Goal: Task Accomplishment & Management: Use online tool/utility

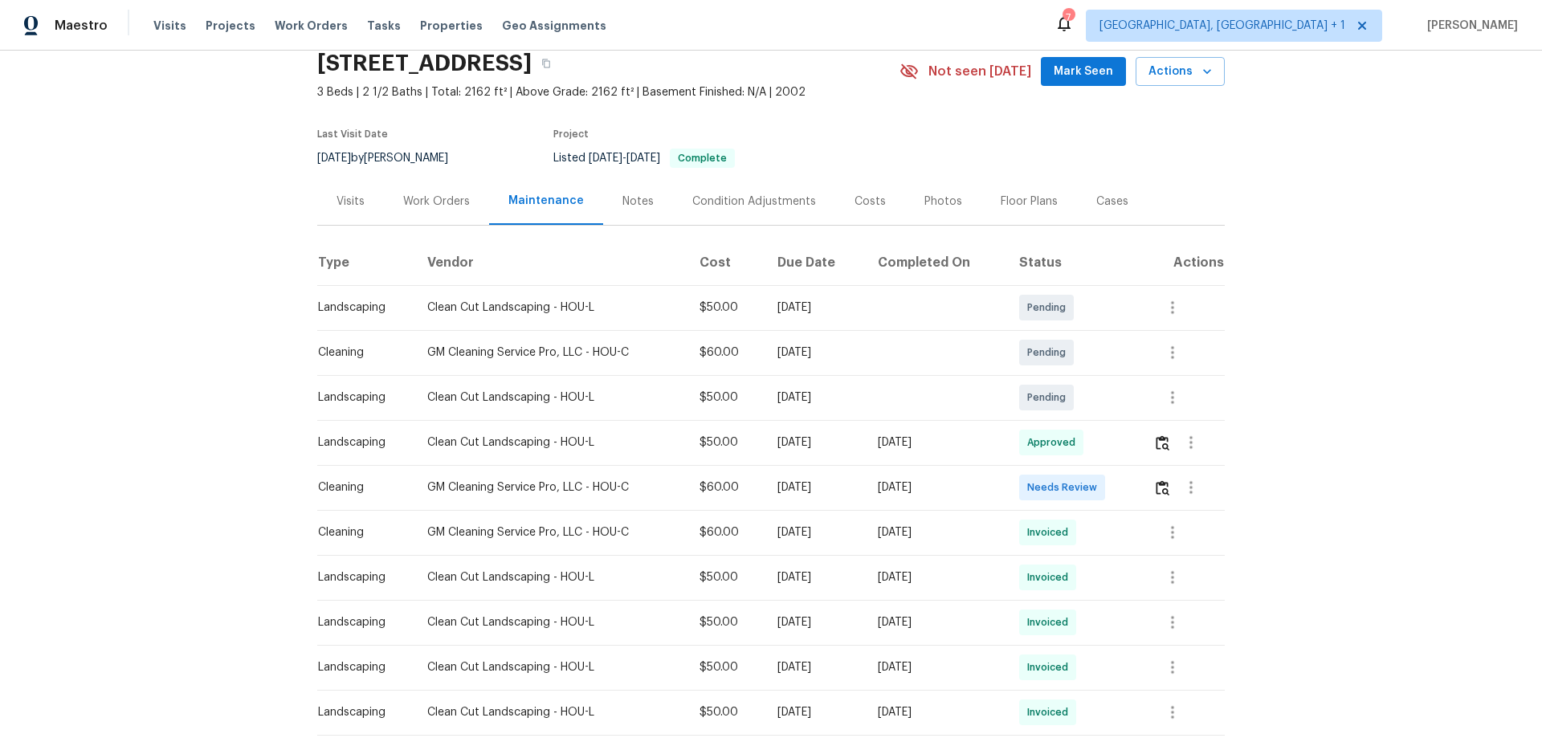
scroll to position [80, 0]
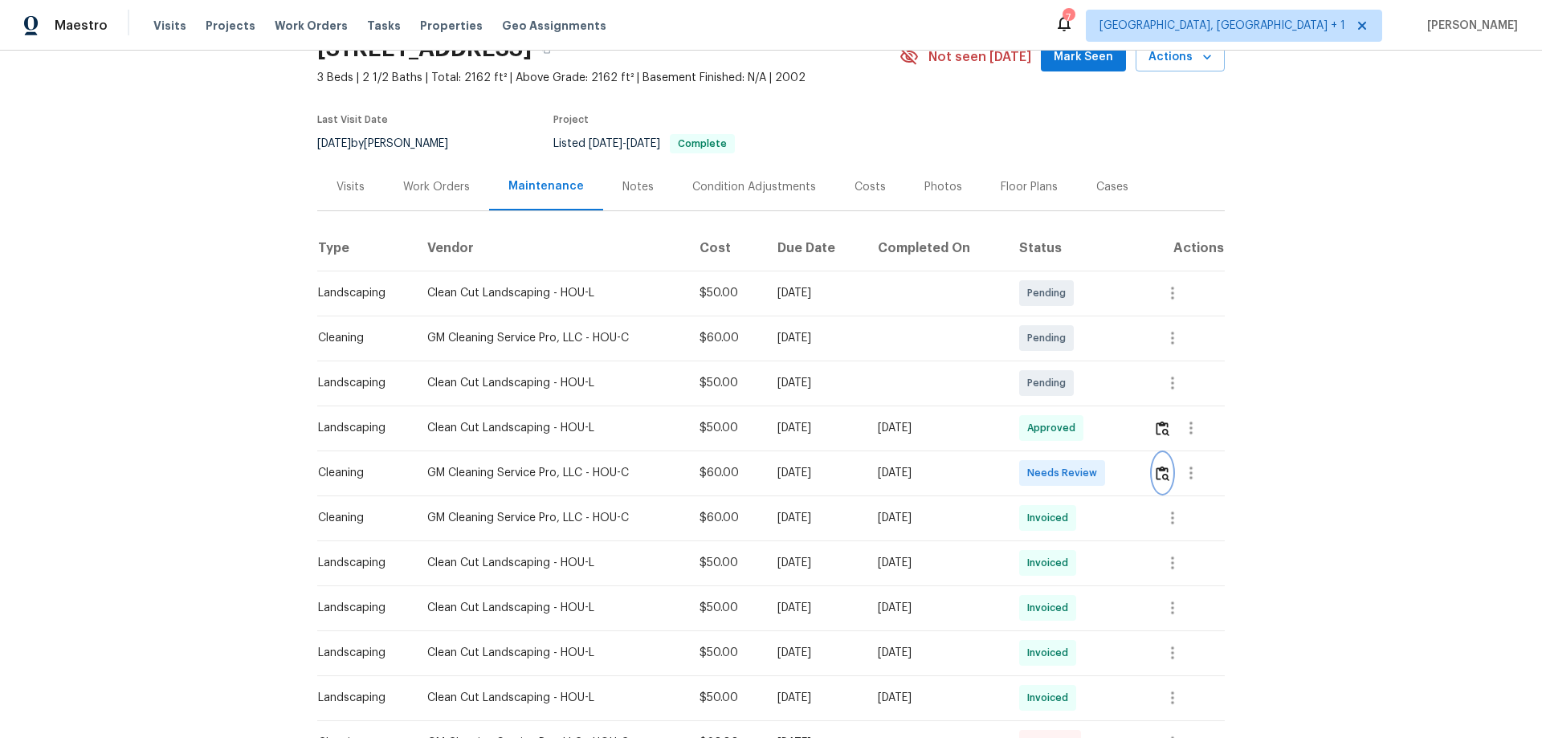
click at [1096, 475] on img "button" at bounding box center [1163, 473] width 14 height 15
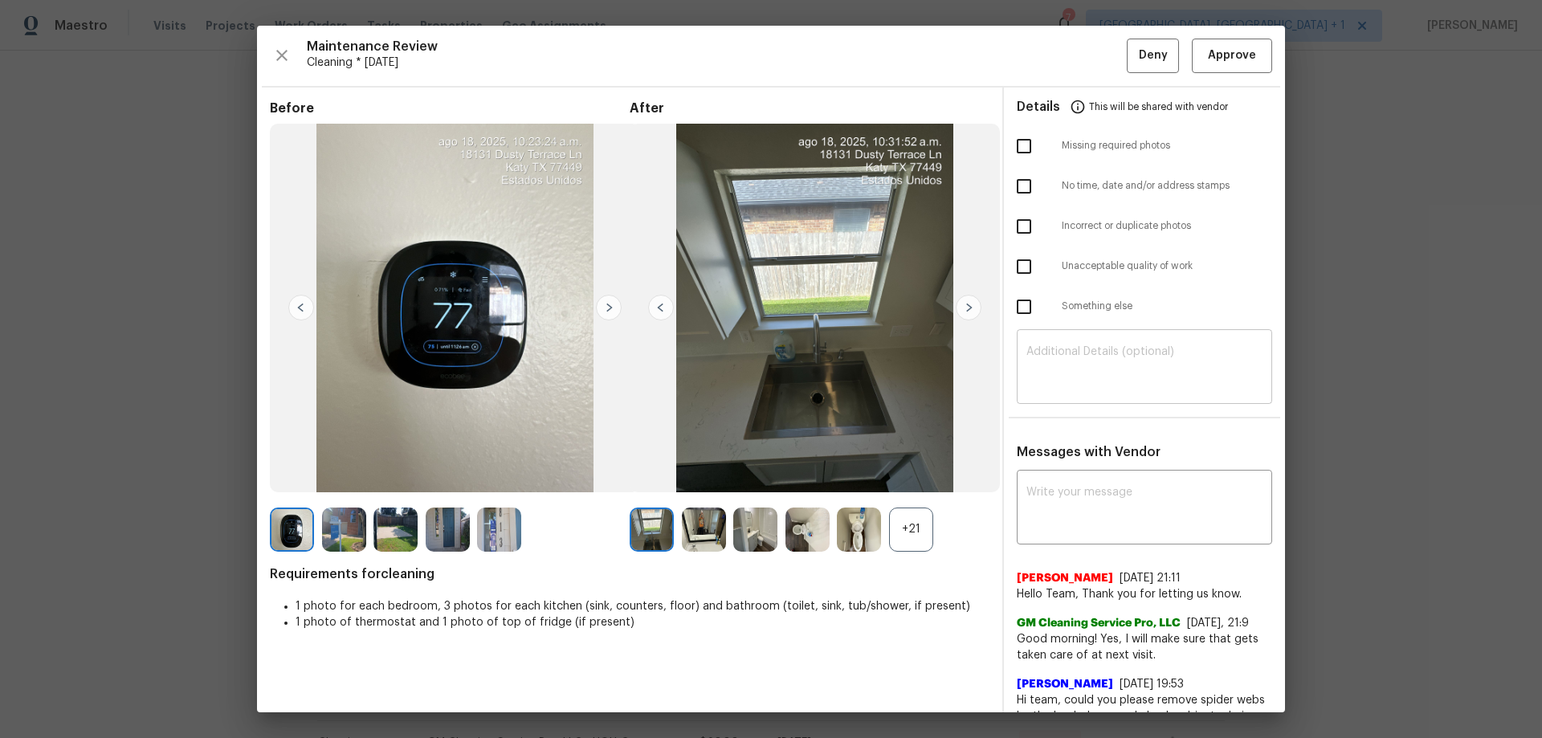
click at [1048, 365] on textarea at bounding box center [1144, 368] width 236 height 45
paste textarea "Maintenance Audit Team: Hello! Unfortunately, this cleaning visit completed on …"
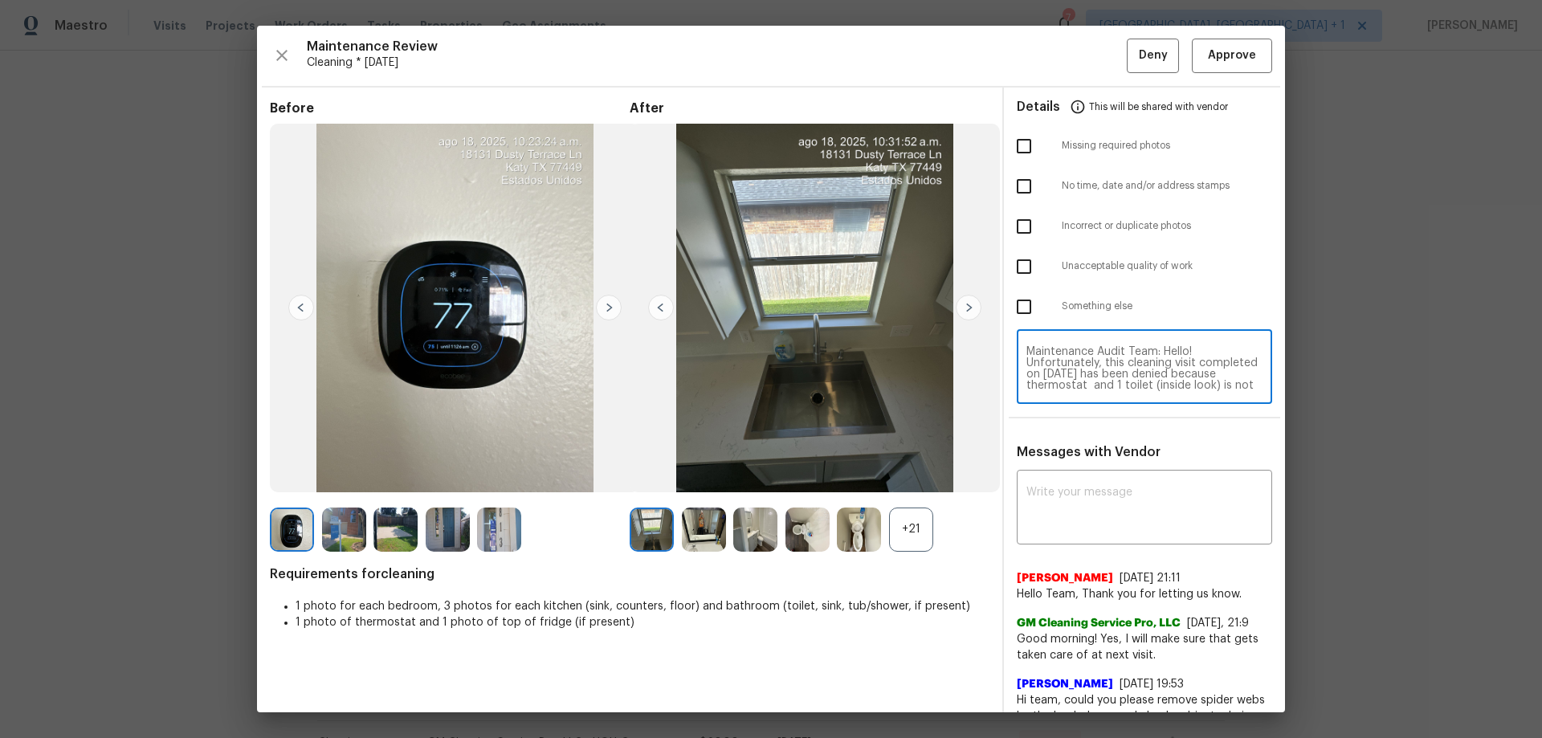
scroll to position [146, 0]
type textarea "Maintenance Audit Team: Hello! Unfortunately, this cleaning visit completed on …"
click at [1060, 487] on textarea at bounding box center [1144, 509] width 236 height 45
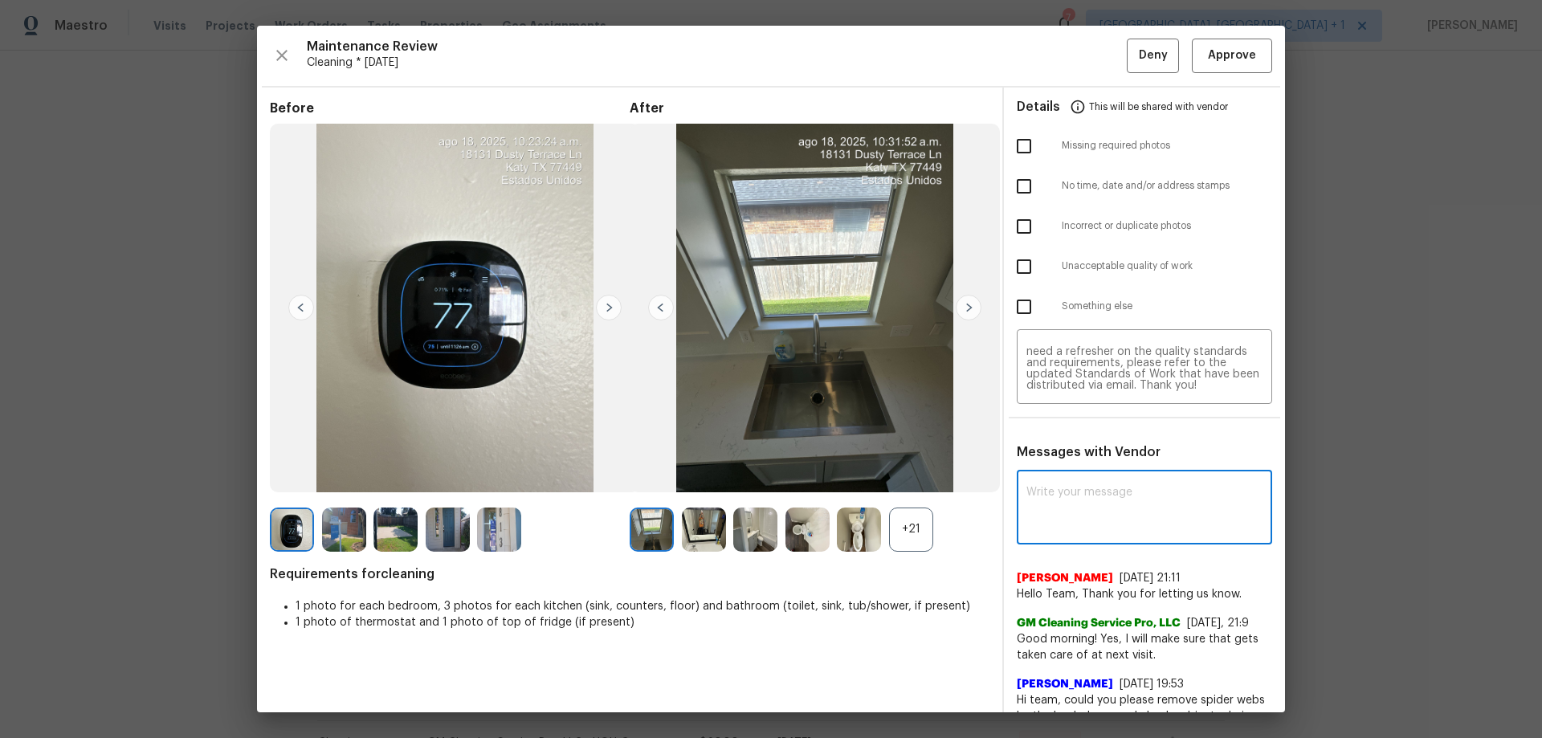
paste textarea "Maintenance Audit Team: Hello! Unfortunately, this cleaning visit completed on …"
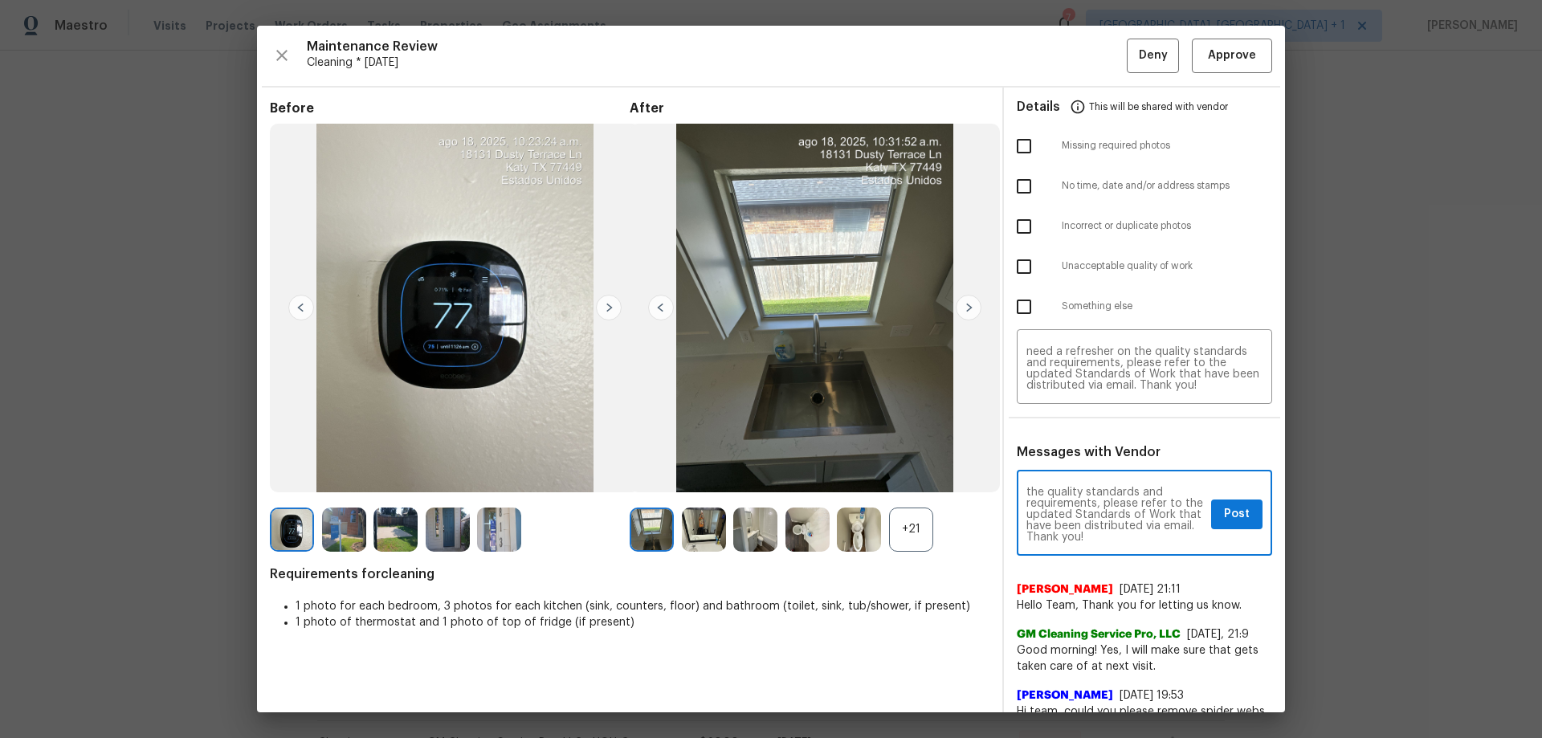
type textarea "Maintenance Audit Team: Hello! Unfortunately, this cleaning visit completed on …"
click at [1096, 487] on span "Post" at bounding box center [1237, 514] width 26 height 20
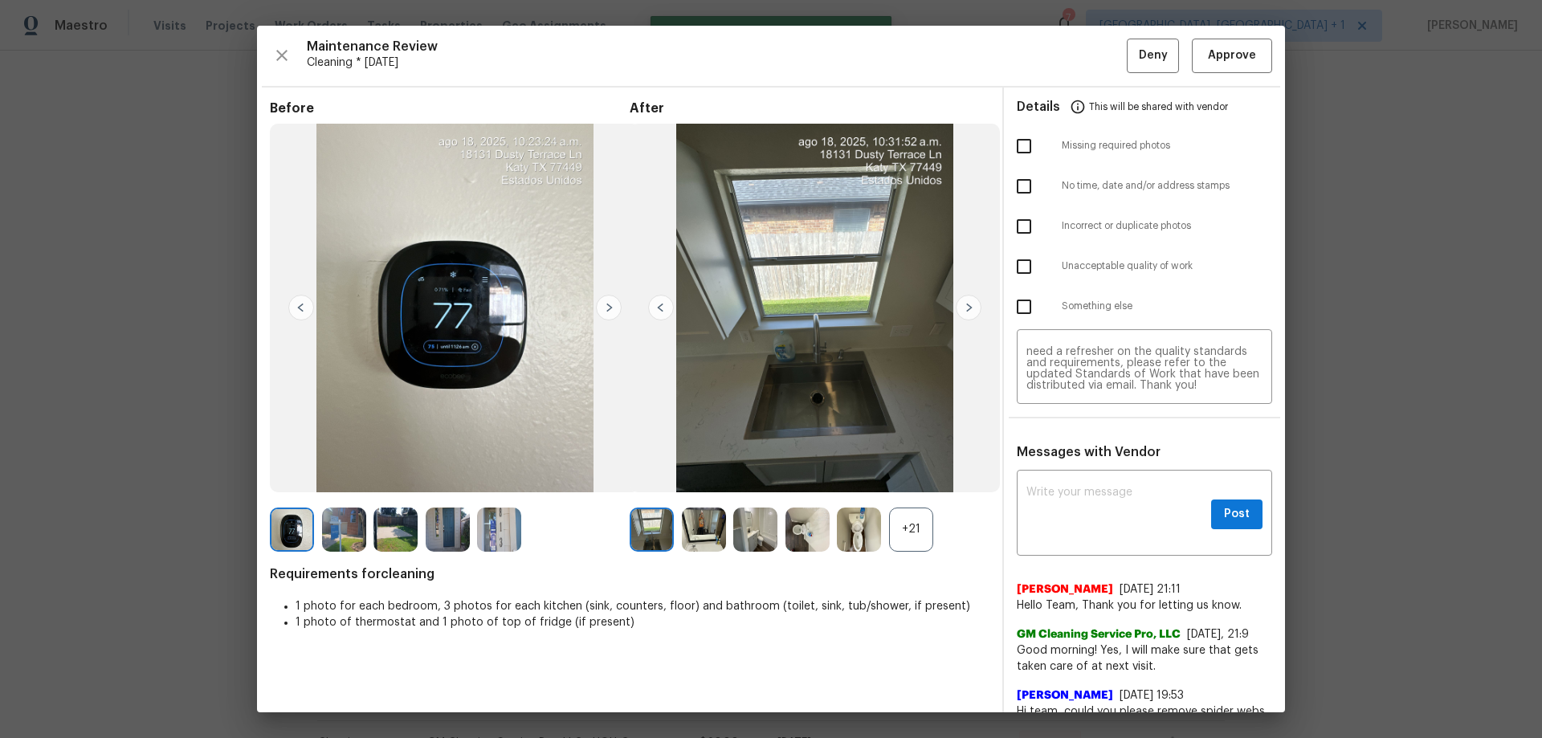
scroll to position [0, 0]
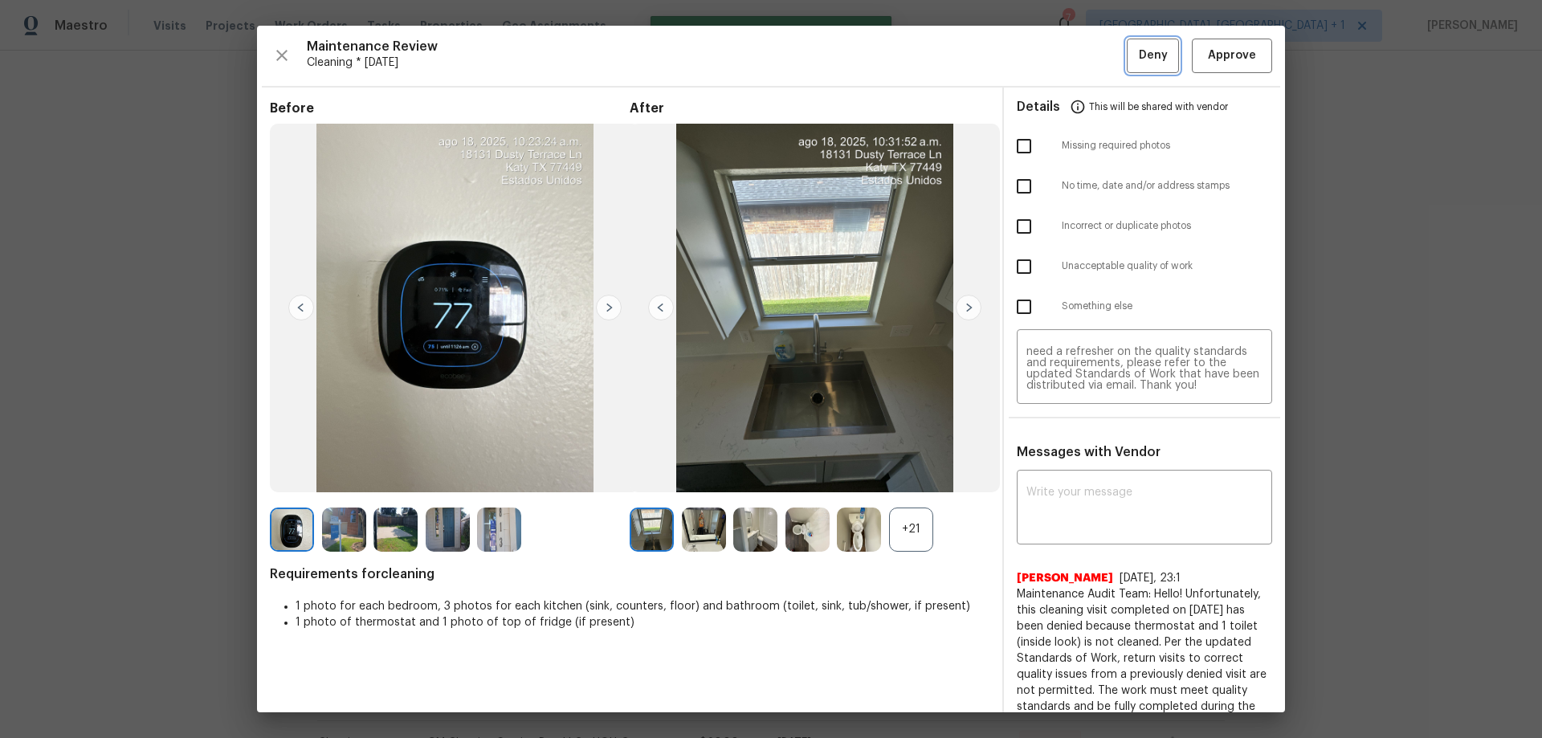
click at [1096, 59] on button "Deny" at bounding box center [1153, 56] width 52 height 35
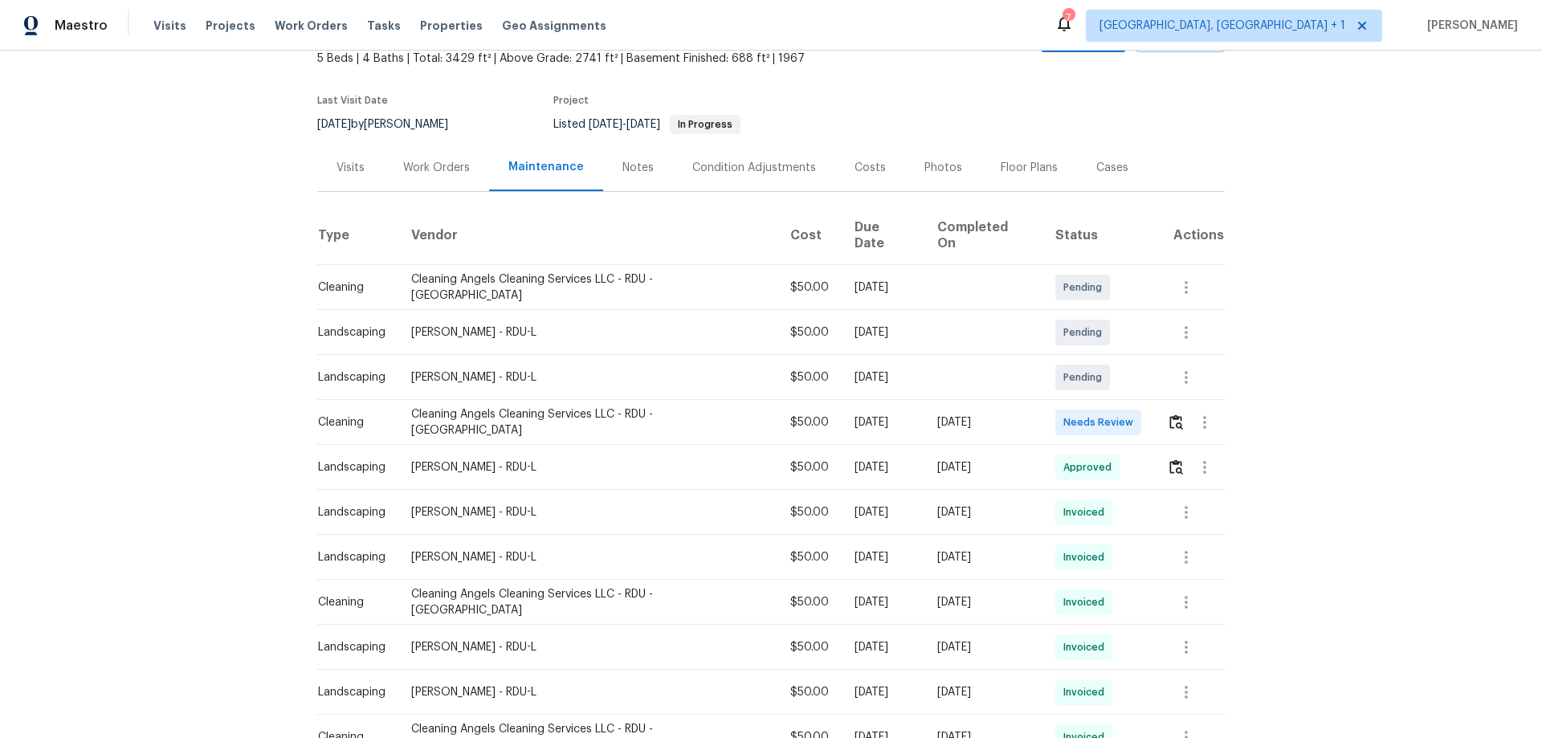
scroll to position [241, 0]
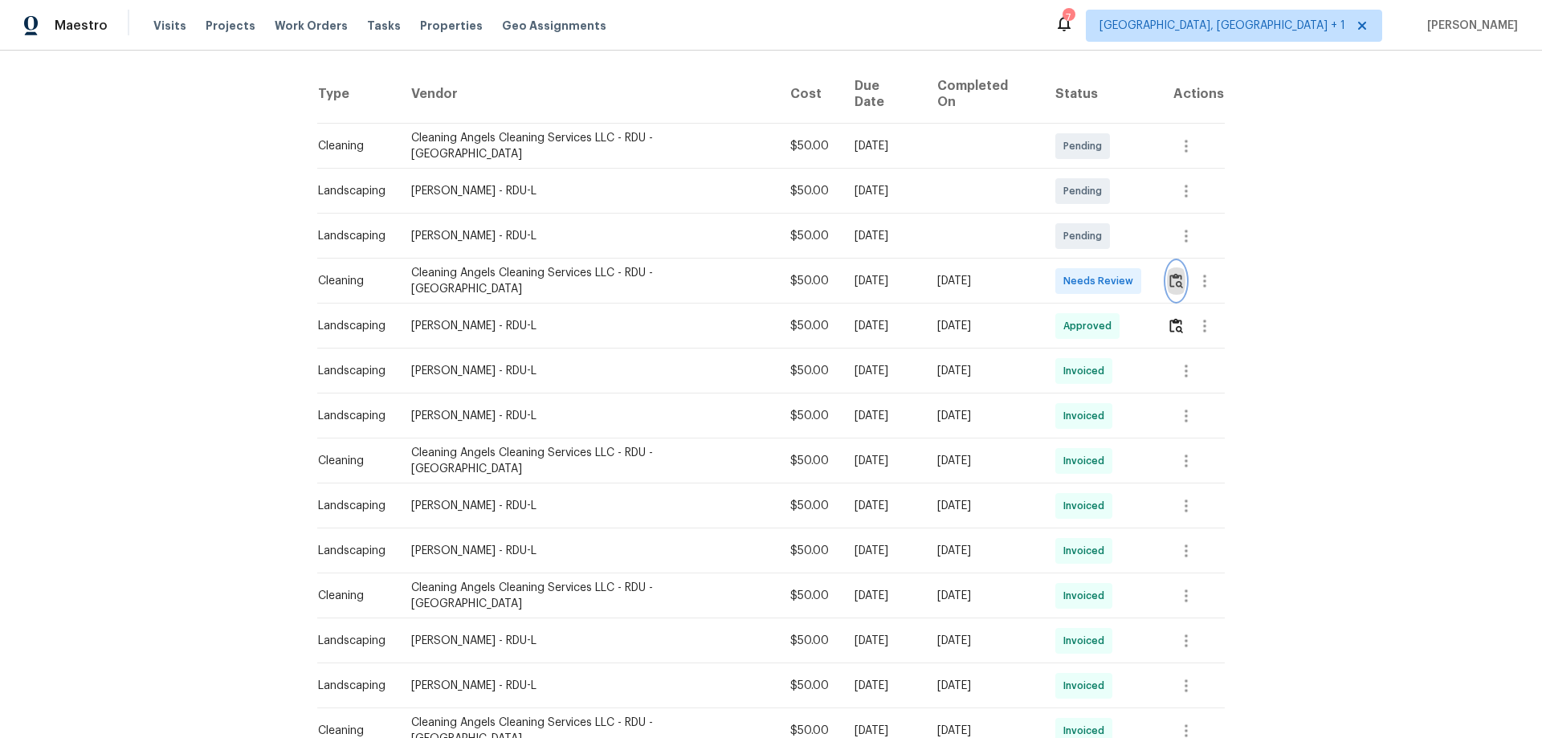
click at [1096, 273] on img "button" at bounding box center [1176, 280] width 14 height 15
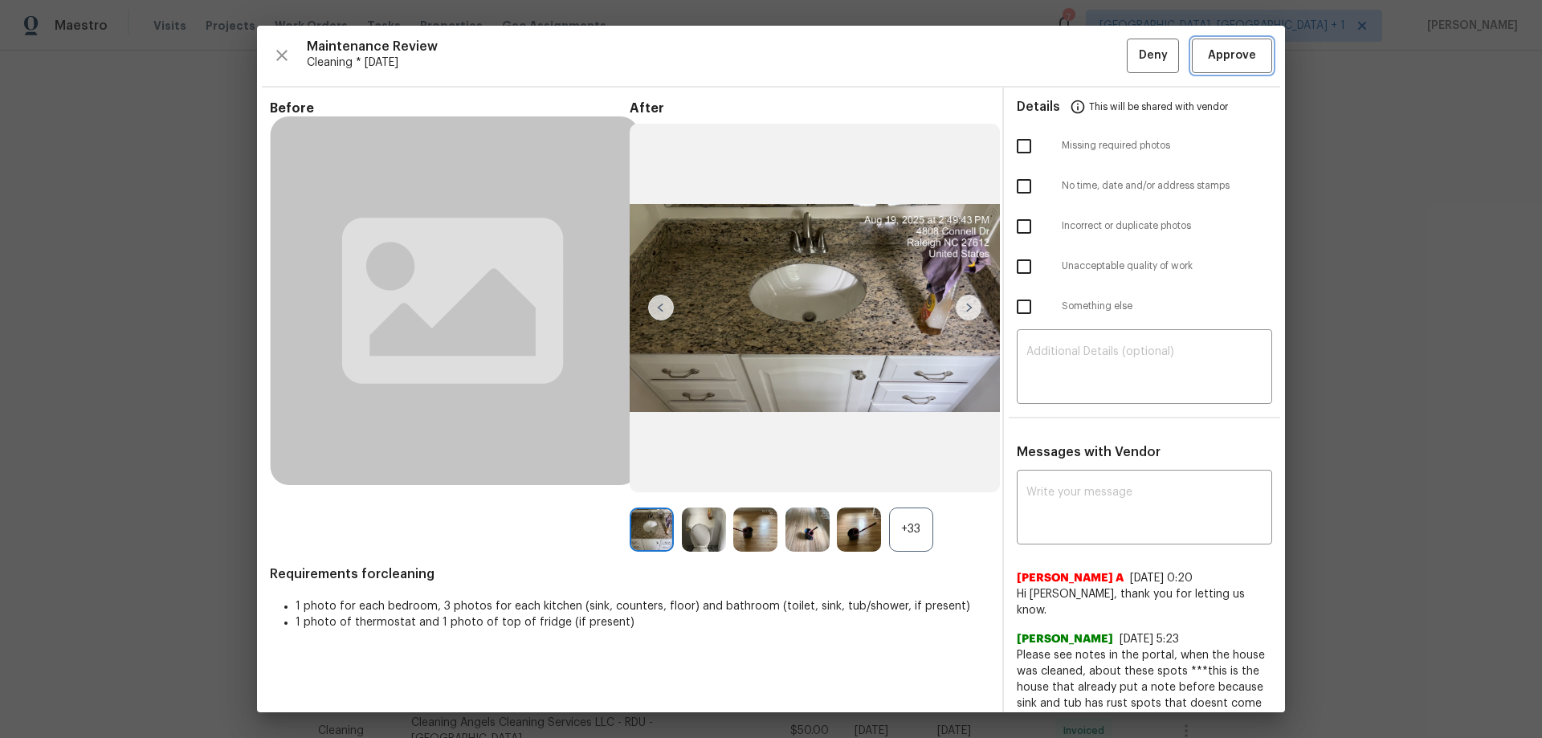
click at [1096, 45] on button "Approve" at bounding box center [1232, 56] width 80 height 35
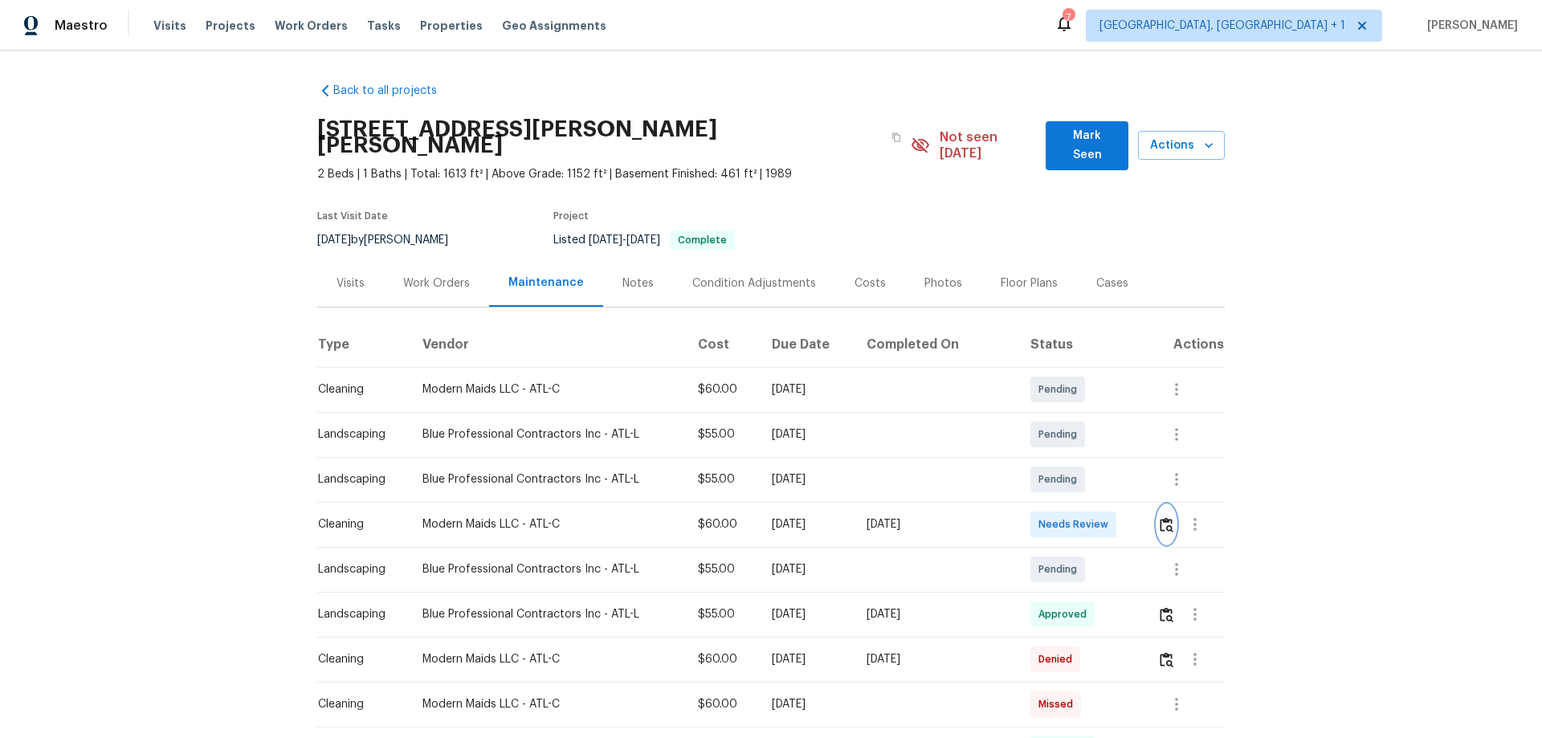
click at [1164, 517] on img "button" at bounding box center [1167, 524] width 14 height 15
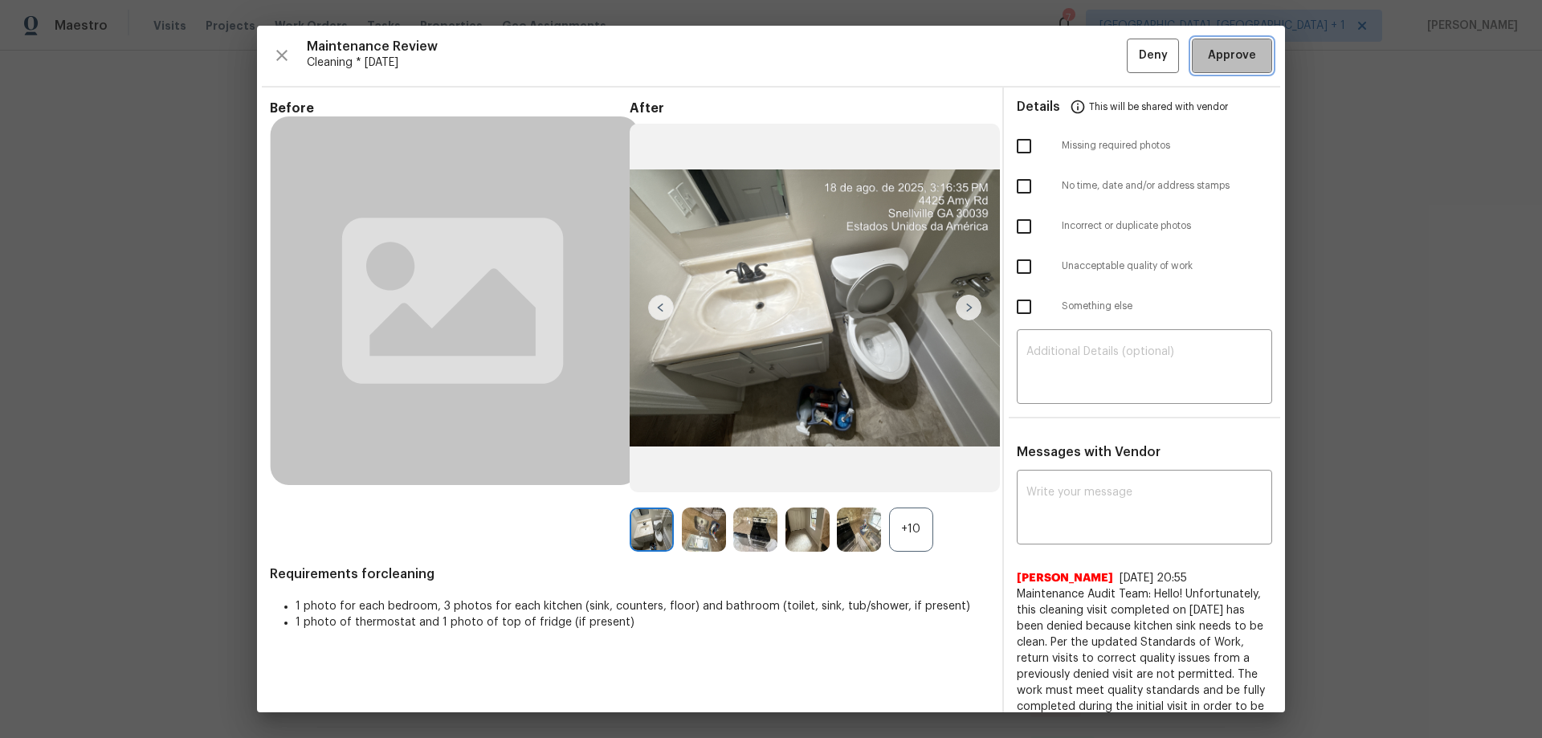
click at [1208, 46] on span "Approve" at bounding box center [1232, 56] width 48 height 20
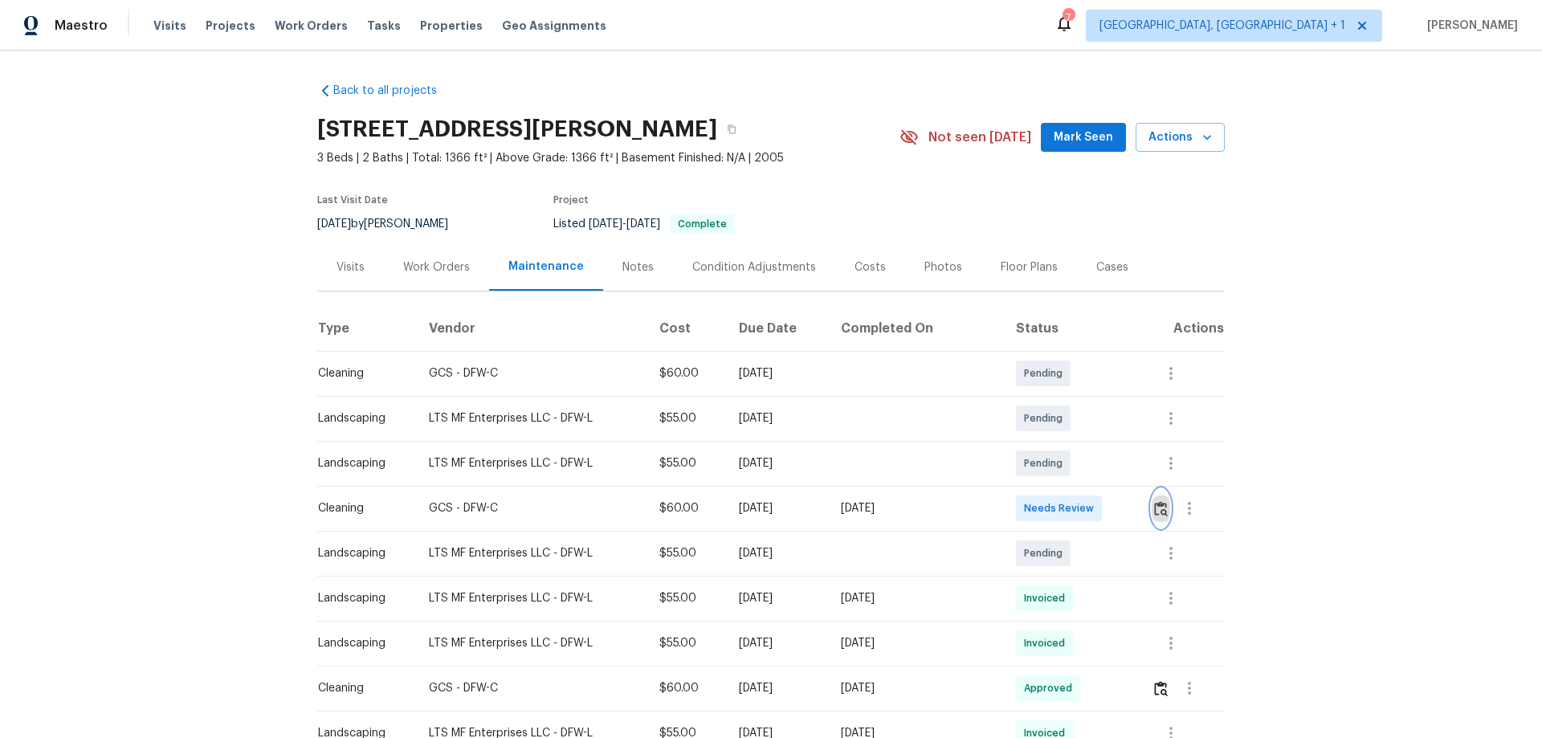
click at [1096, 487] on button "button" at bounding box center [1161, 508] width 18 height 39
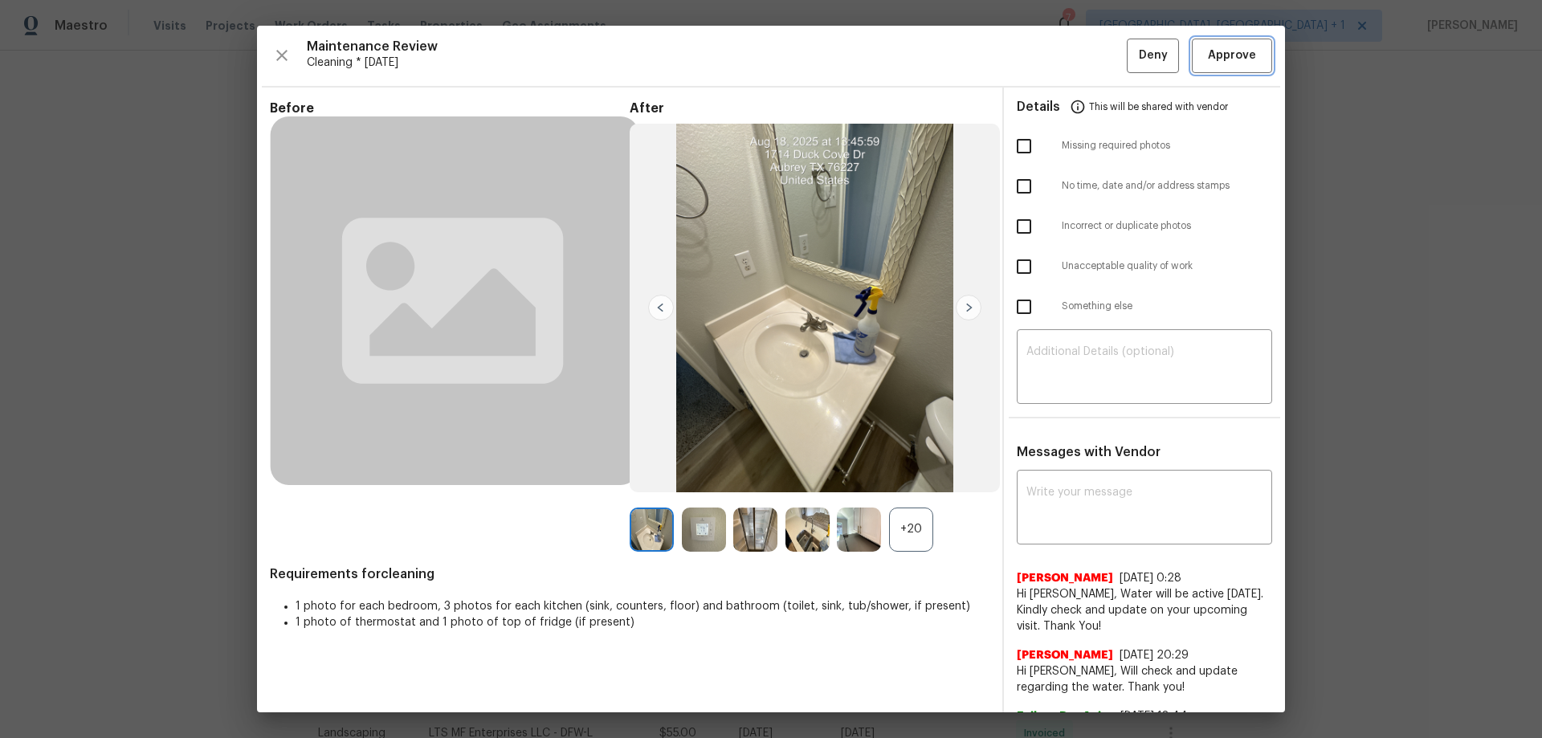
click at [1096, 56] on span "Approve" at bounding box center [1232, 56] width 48 height 20
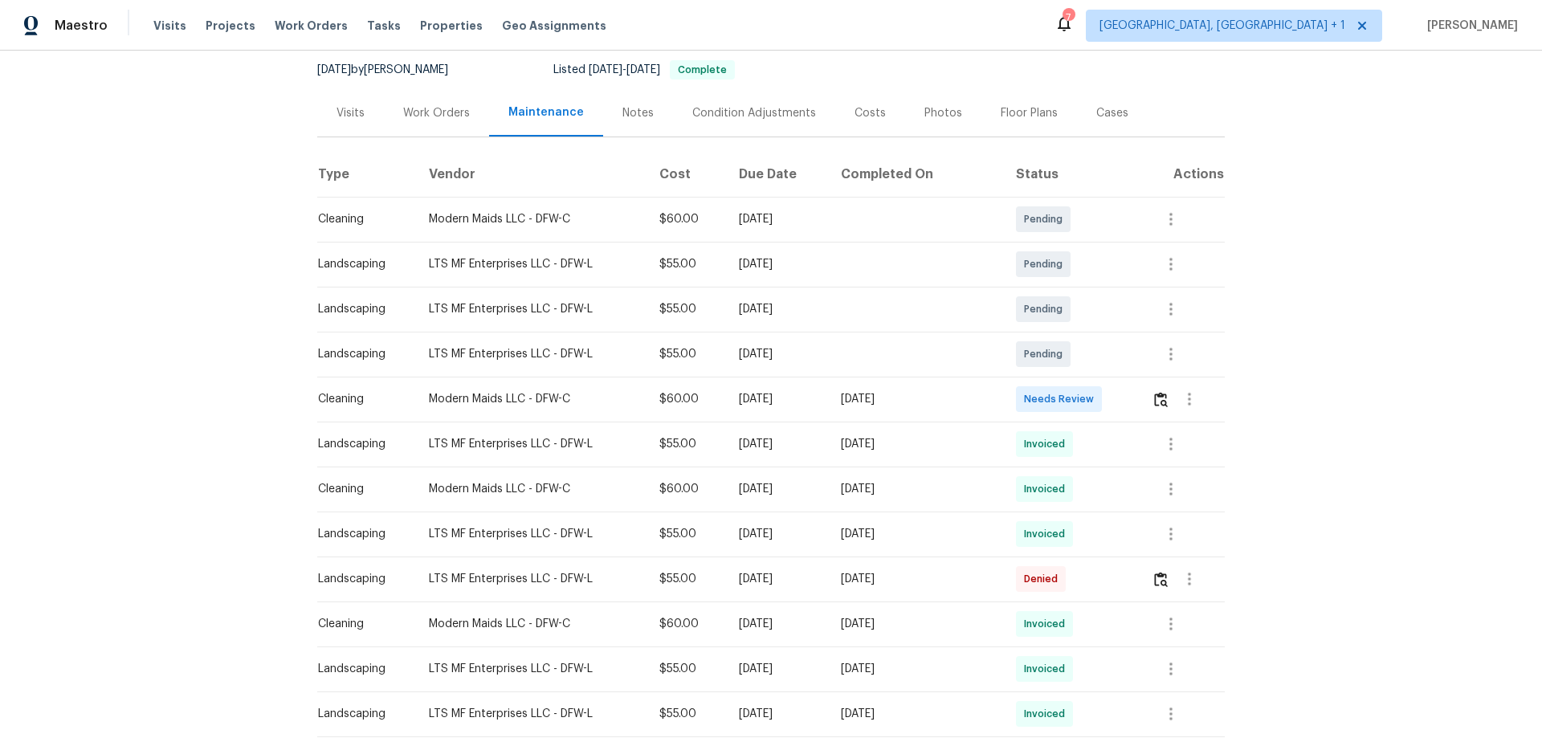
scroll to position [161, 0]
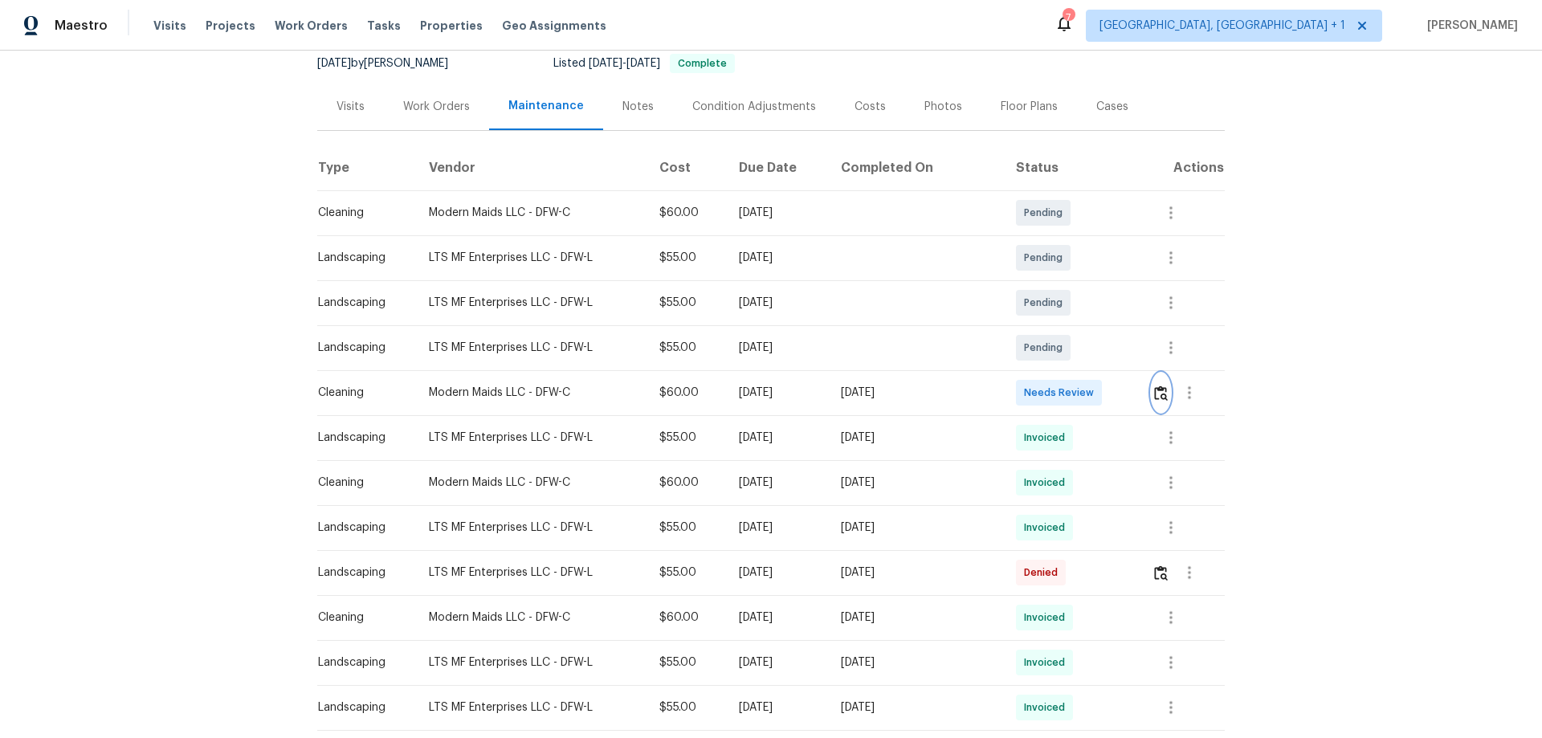
click at [1096, 387] on img "button" at bounding box center [1161, 392] width 14 height 15
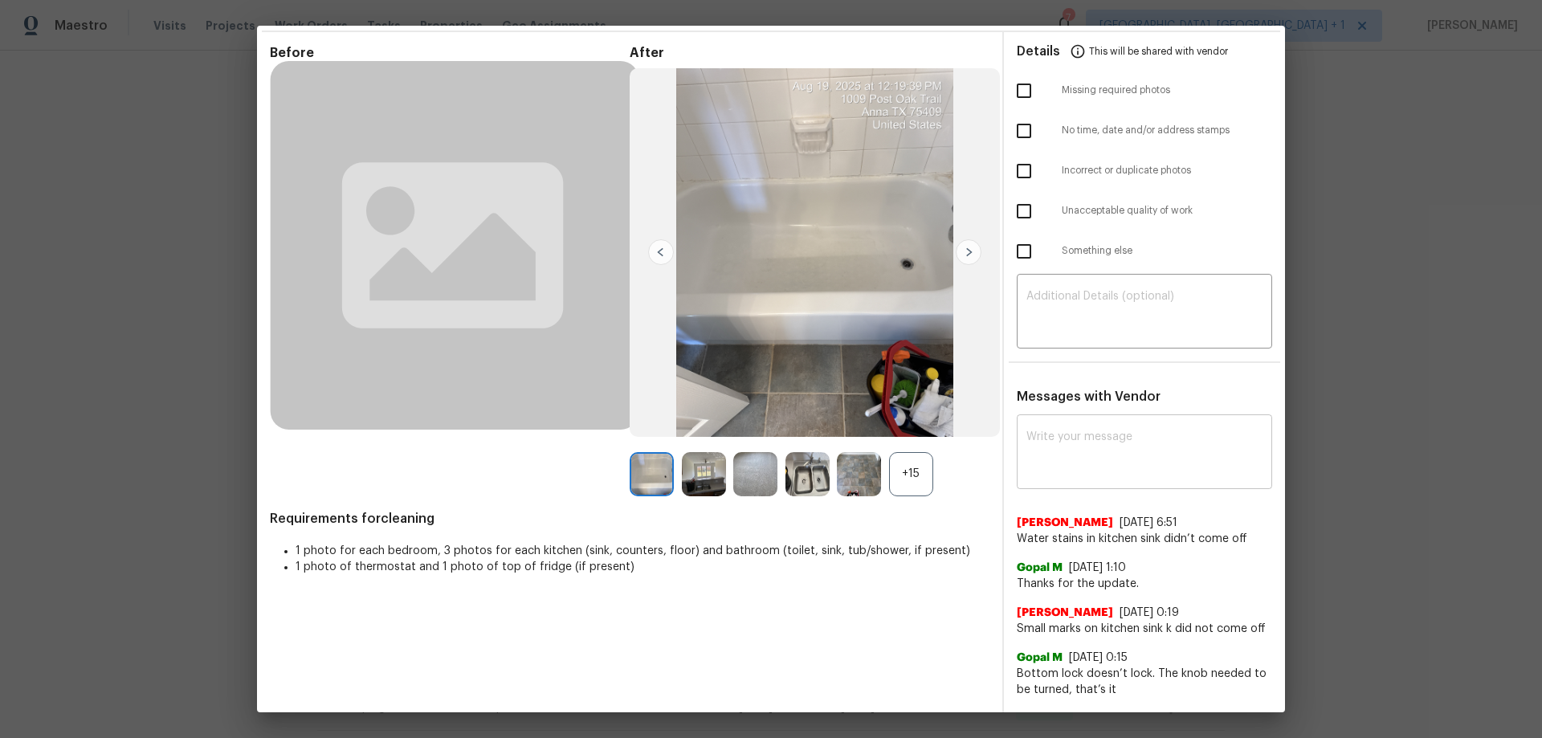
scroll to position [80, 0]
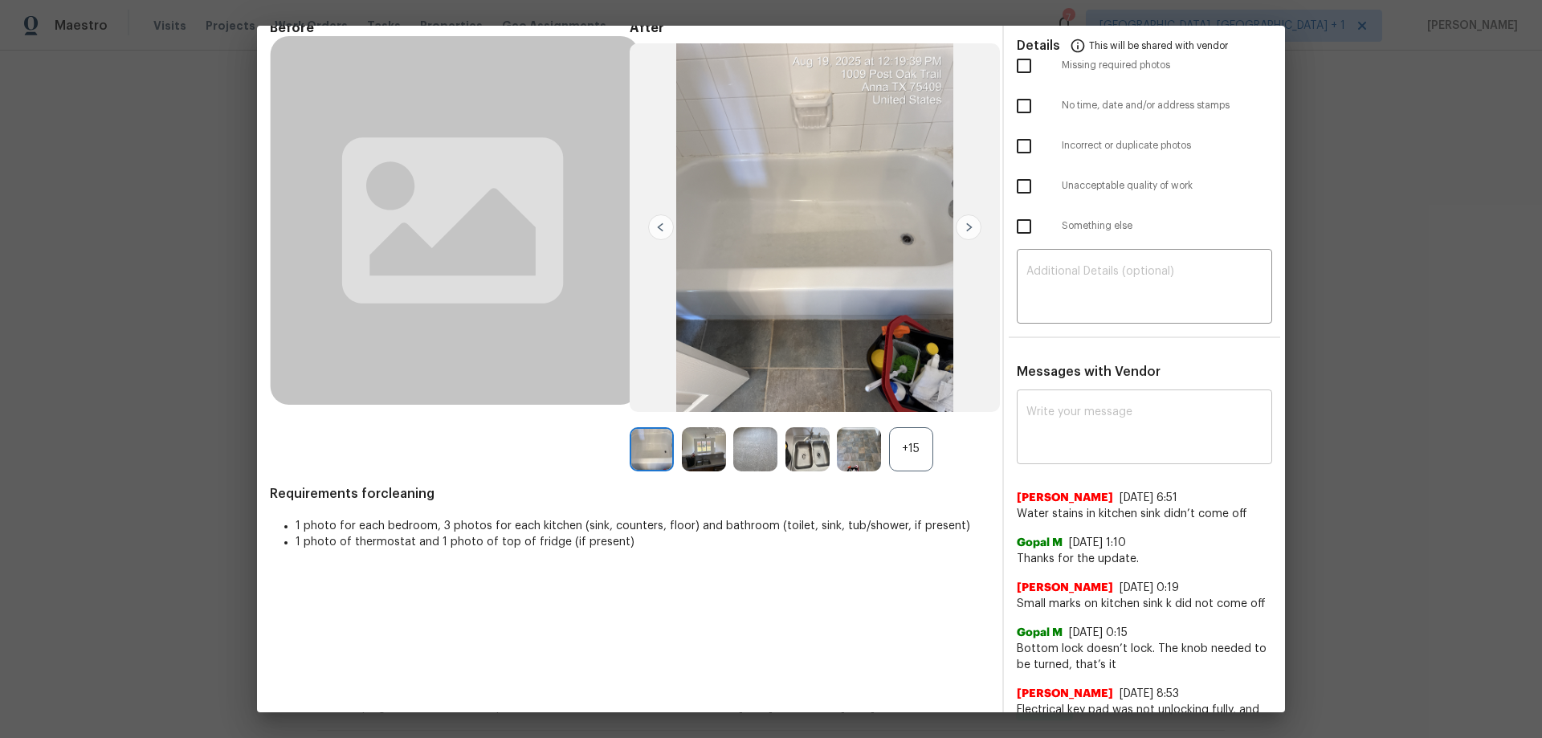
click at [1026, 418] on textarea at bounding box center [1144, 428] width 236 height 45
paste textarea "Maintenance Audit Team: Hello! Unfortunately, this cleaning visit completed on …"
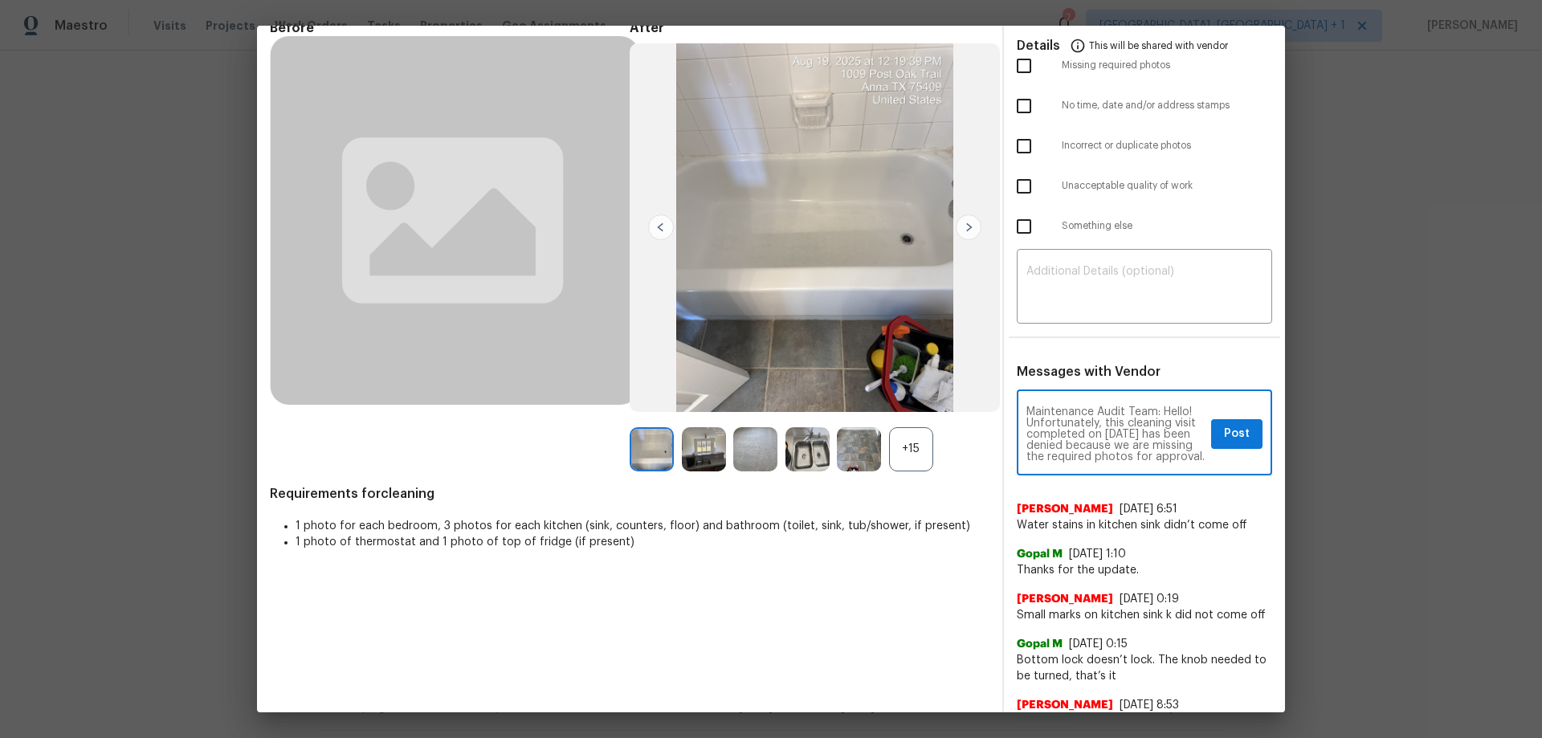
scroll to position [225, 0]
type textarea "Maintenance Audit Team: Hello! Unfortunately, this cleaning visit completed on …"
click at [1077, 283] on textarea at bounding box center [1144, 288] width 236 height 45
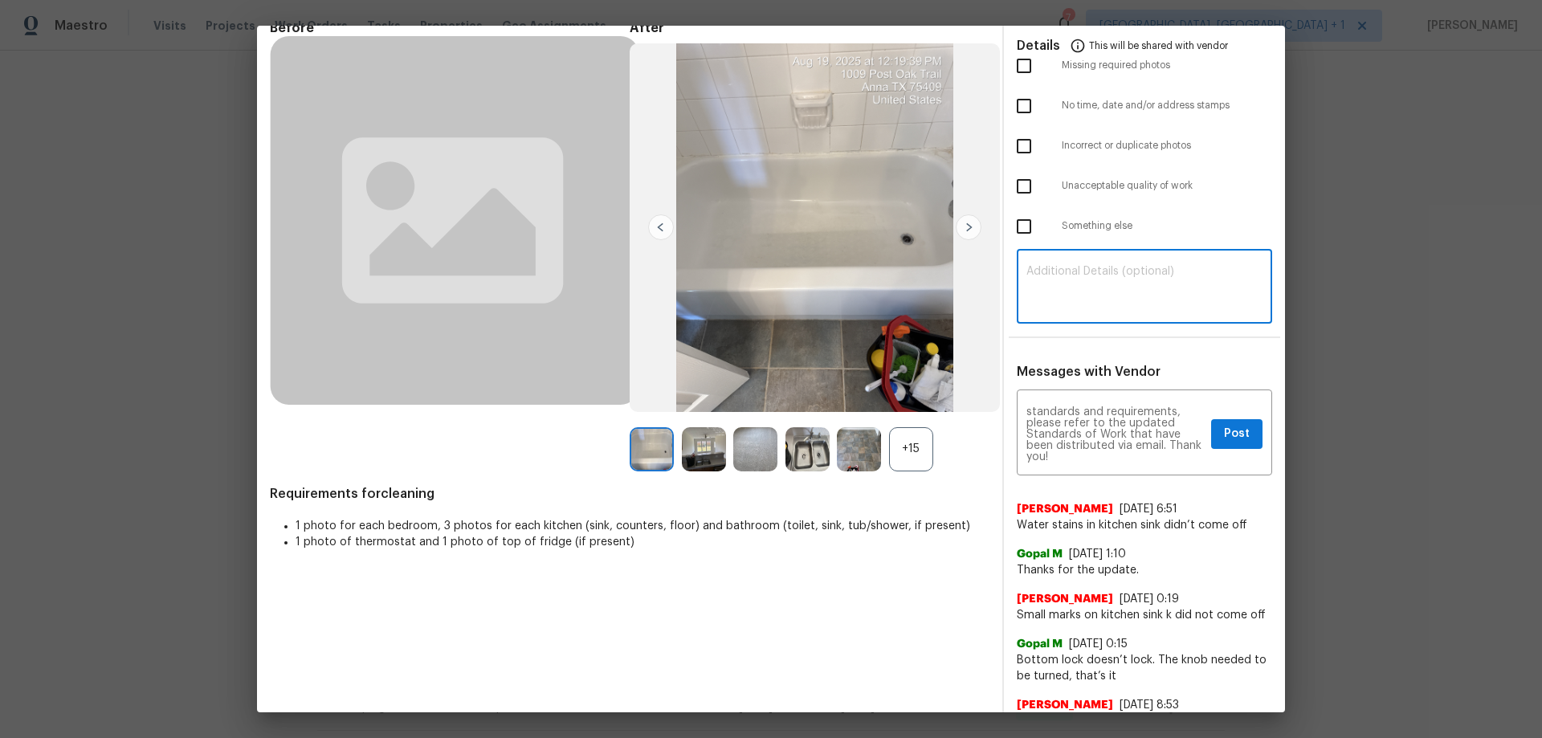
paste textarea "Maintenance Audit Team: Hello! Unfortunately, this cleaning visit completed on …"
type textarea "Maintenance Audit Team: Hello! Unfortunately, this cleaning visit completed on …"
click at [1015, 77] on input "checkbox" at bounding box center [1024, 66] width 34 height 34
checkbox input "true"
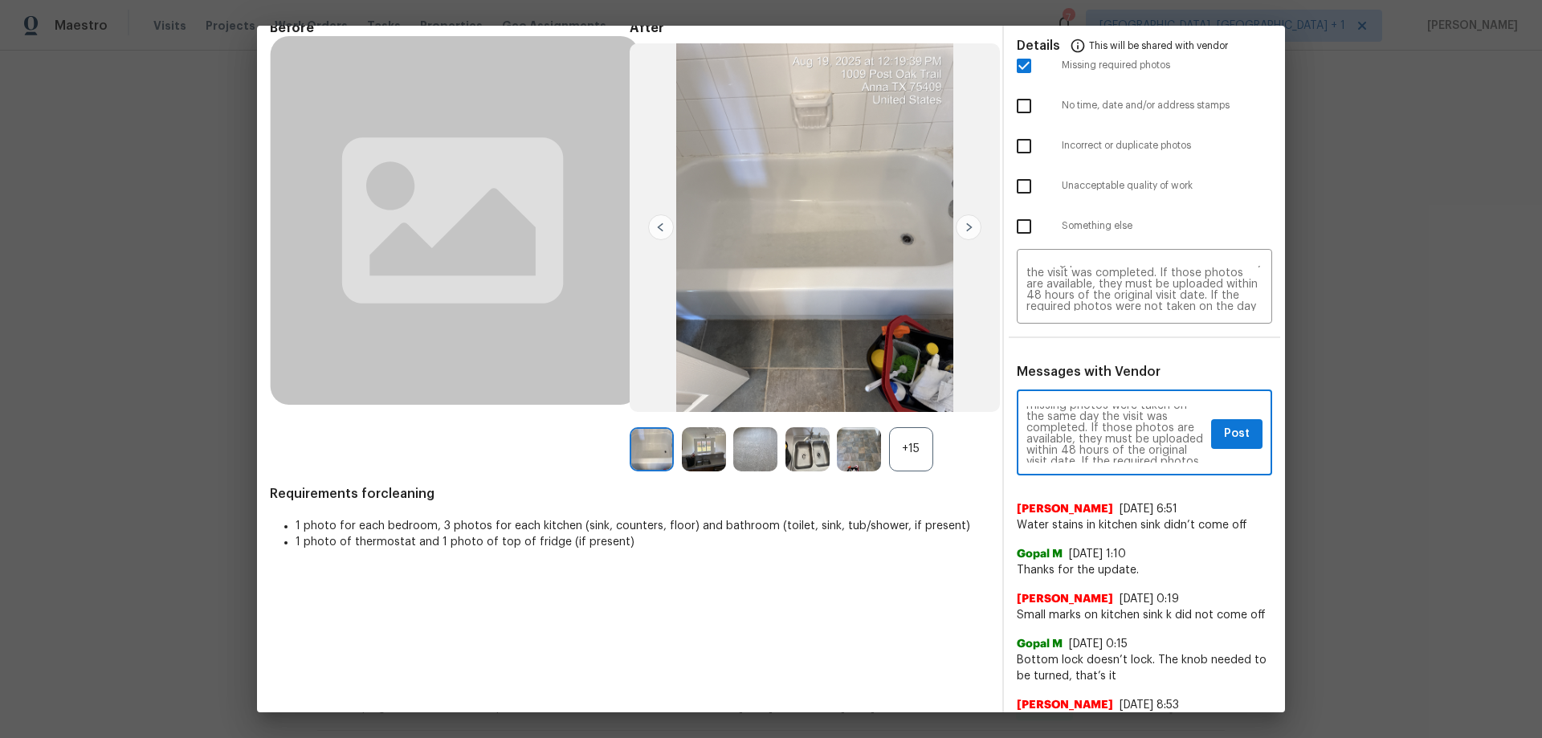
scroll to position [64, 0]
click at [1096, 434] on span "Post" at bounding box center [1237, 434] width 26 height 20
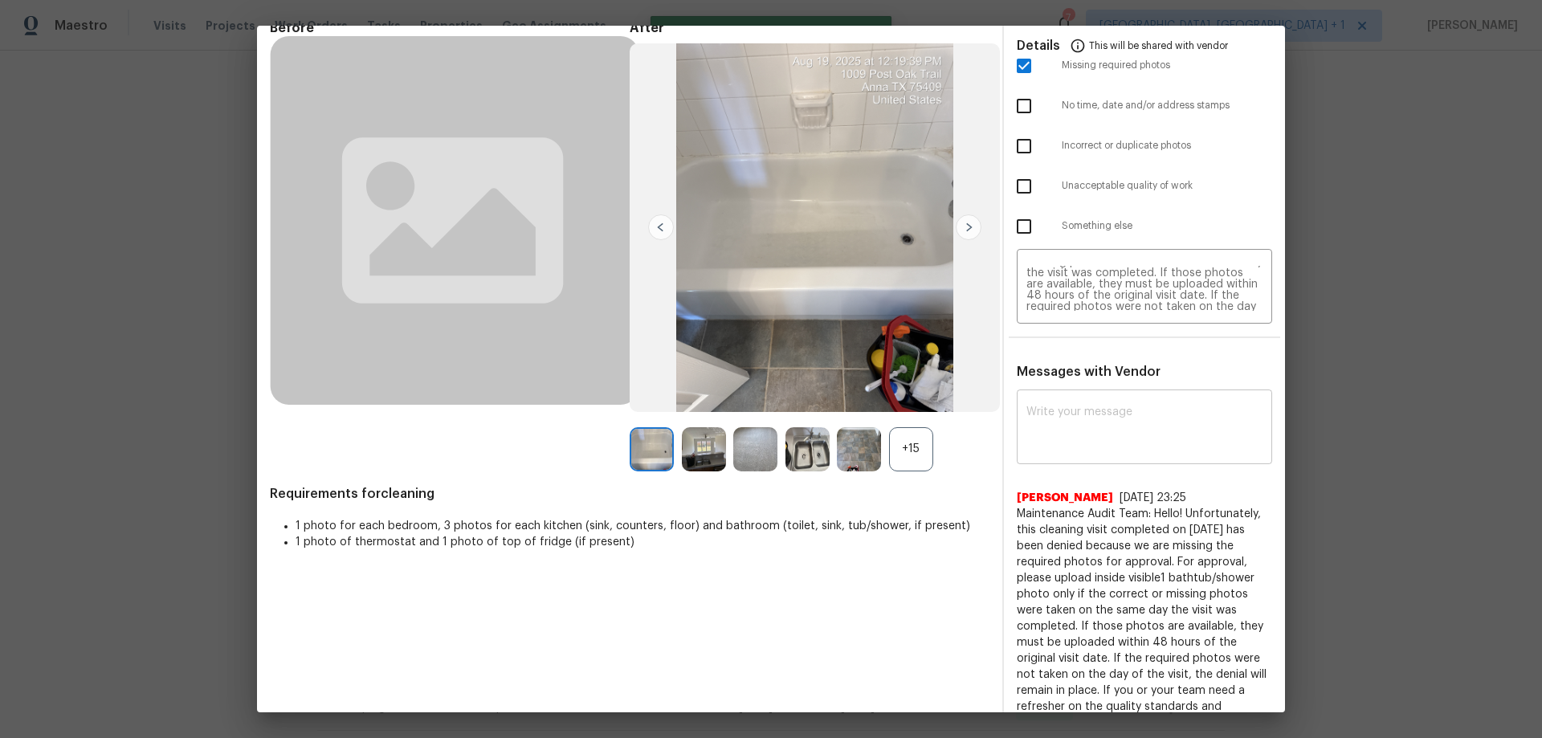
scroll to position [0, 0]
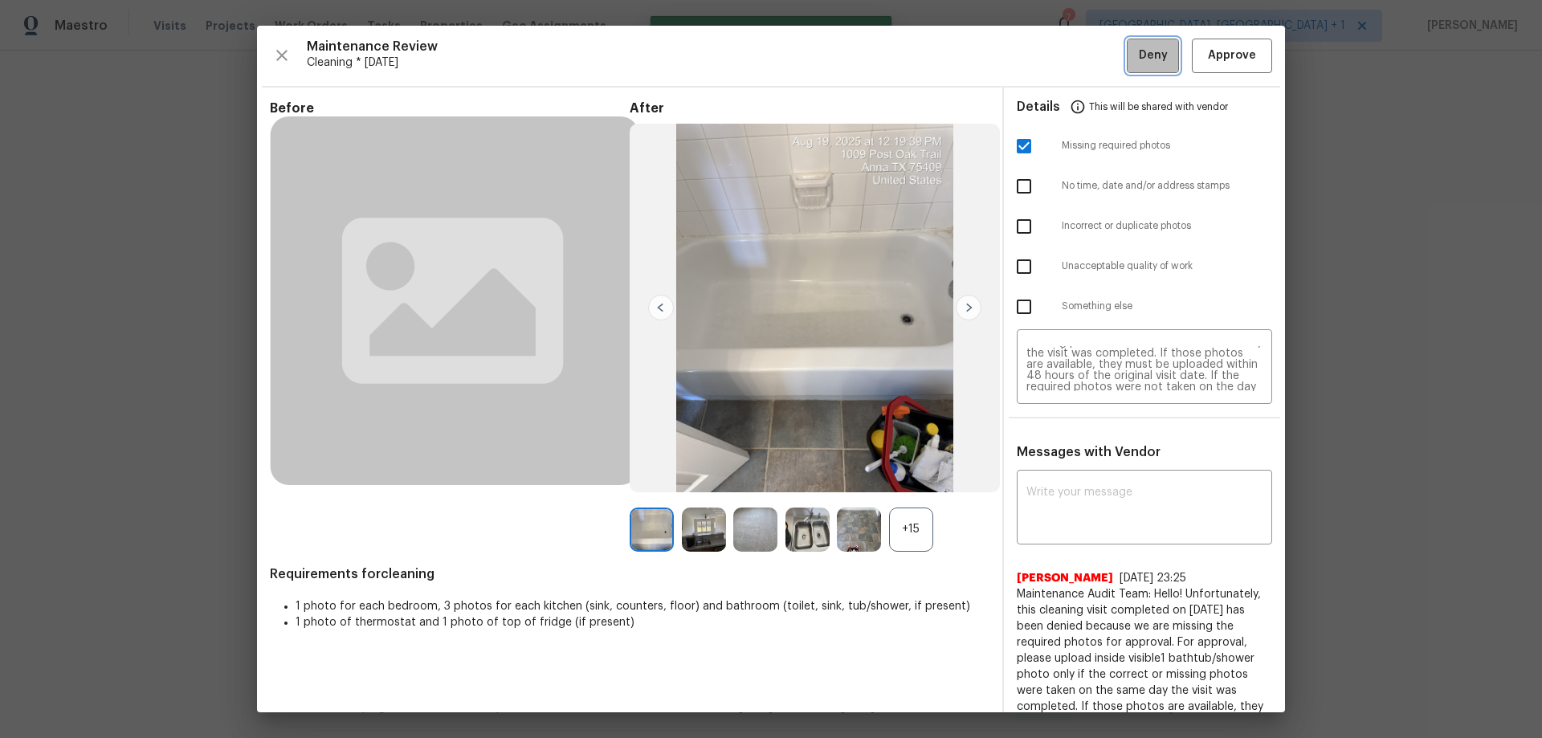
click at [1096, 52] on span "Deny" at bounding box center [1153, 56] width 29 height 20
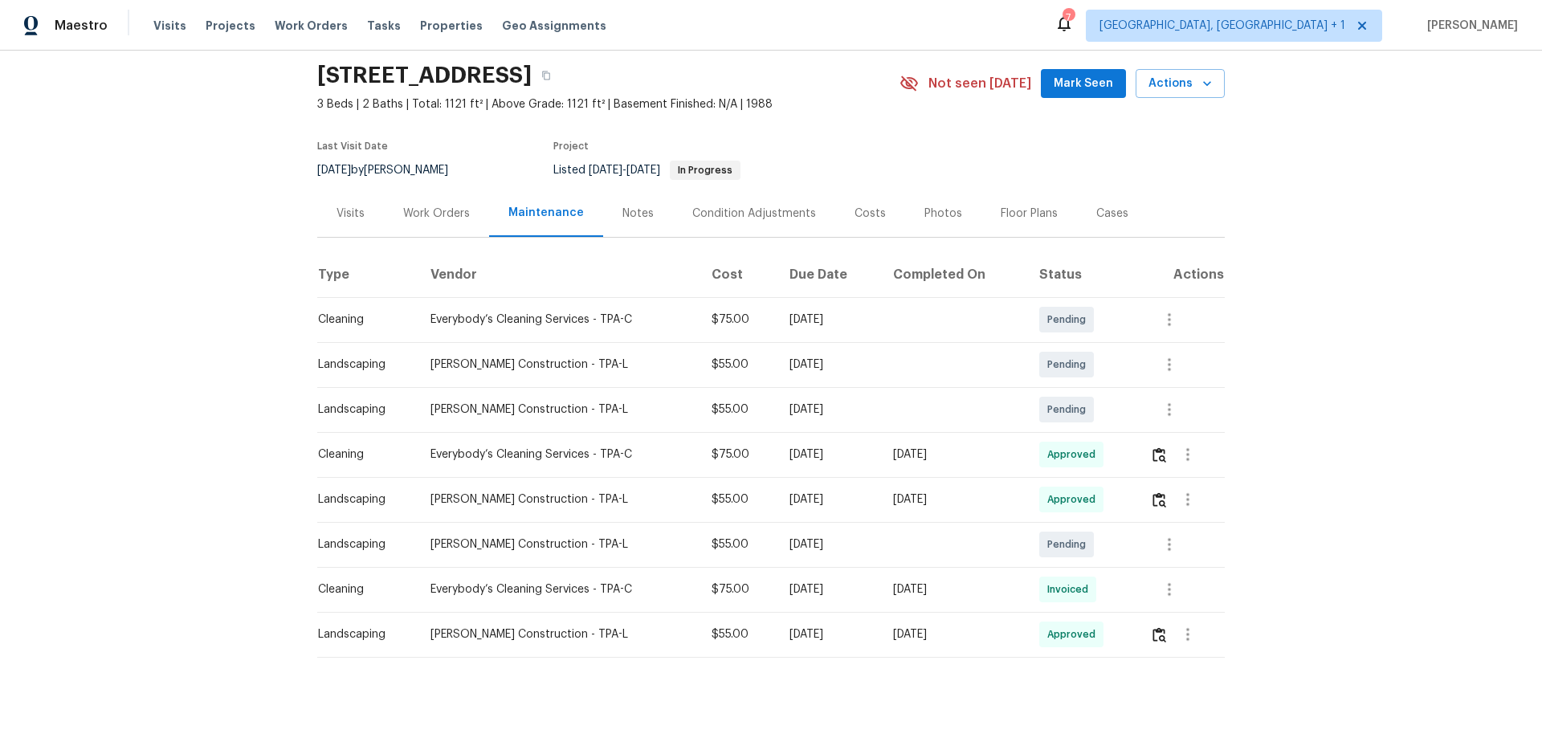
scroll to position [82, 0]
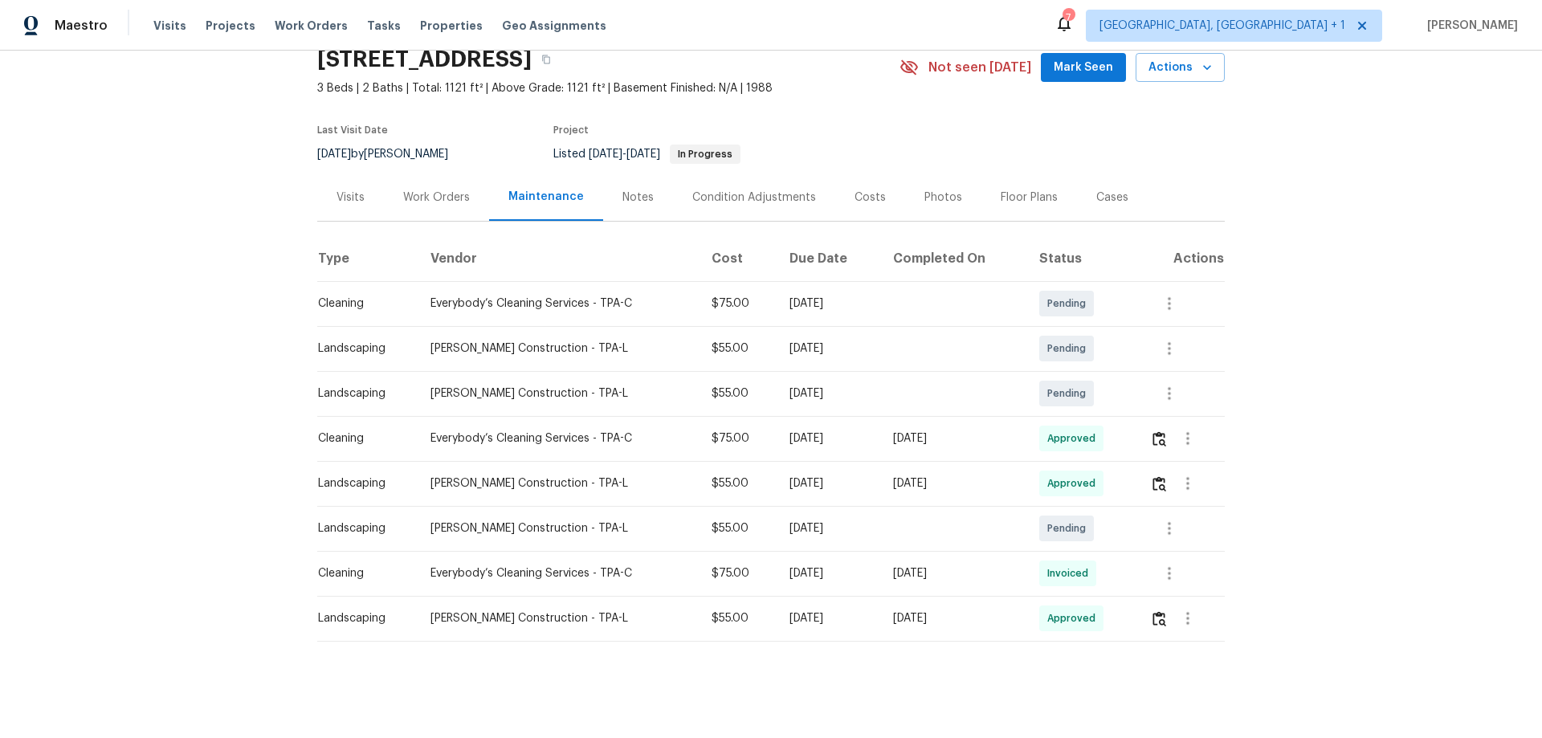
click at [200, 153] on div "Back to all projects 5592 61st St N, Saint Petersburg, FL 33709 3 Beds | 2 Bath…" at bounding box center [771, 394] width 1542 height 687
click at [1096, 481] on button "button" at bounding box center [1159, 483] width 18 height 39
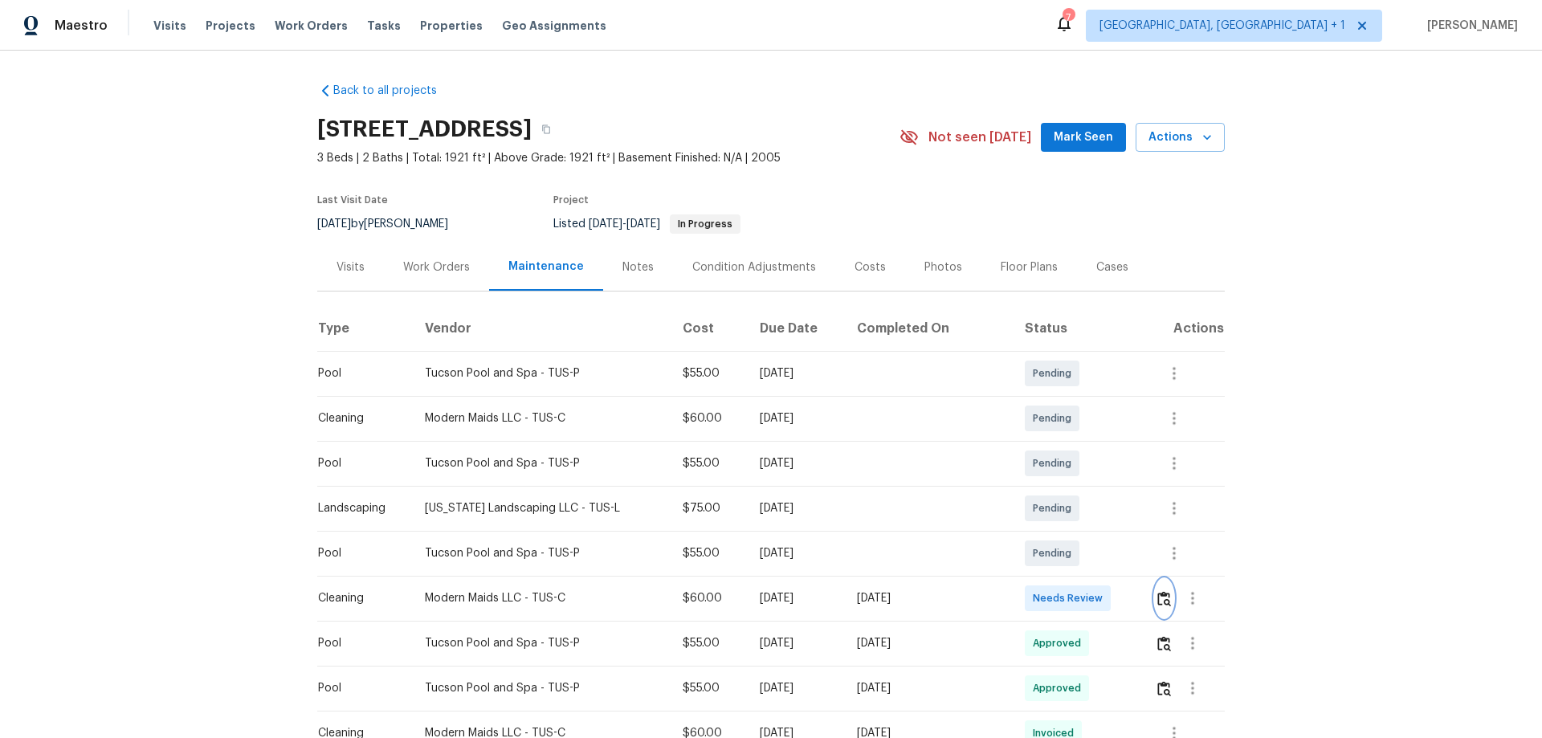
click at [1096, 487] on img "button" at bounding box center [1164, 598] width 14 height 15
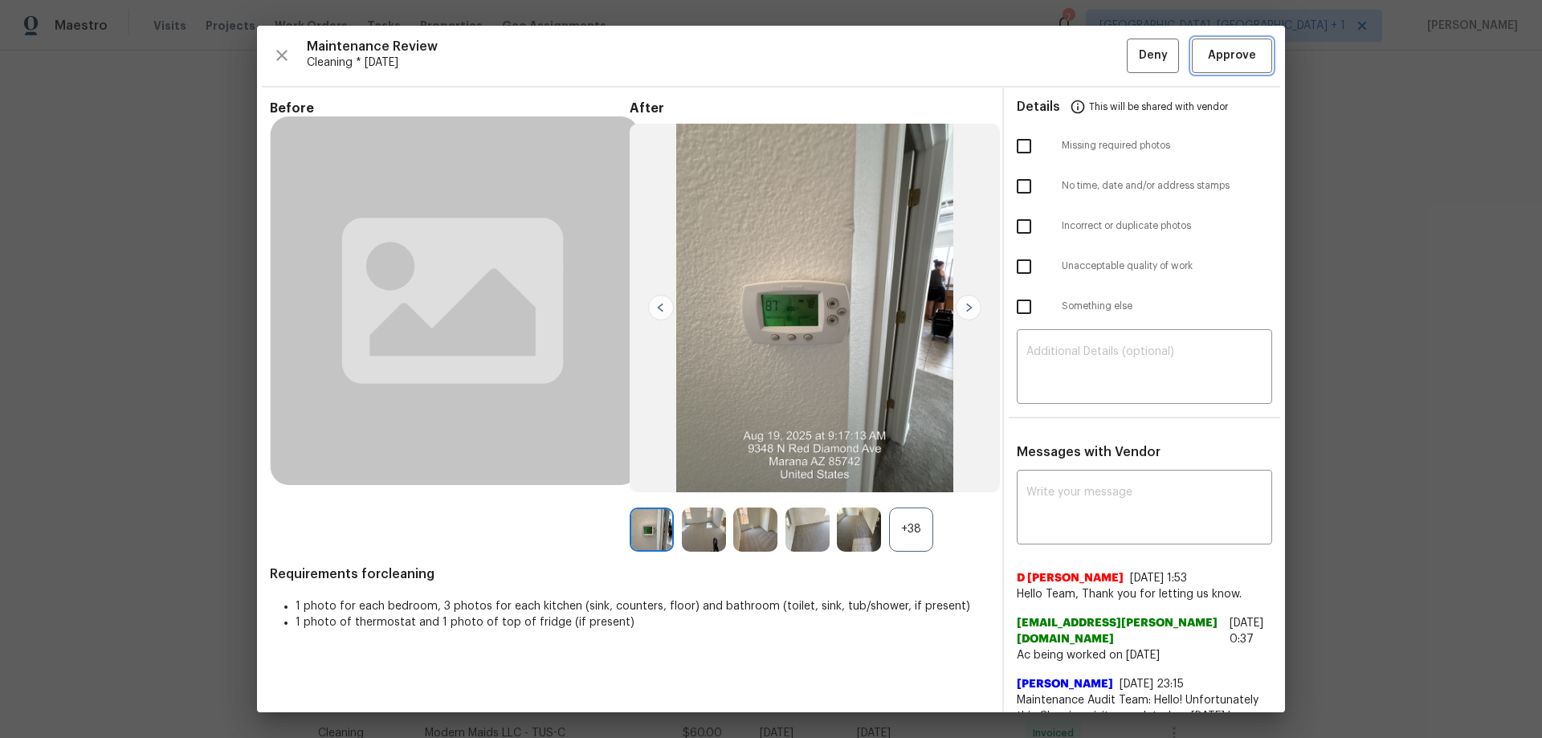
click at [1096, 63] on span "Approve" at bounding box center [1232, 56] width 48 height 20
